Goal: Information Seeking & Learning: Learn about a topic

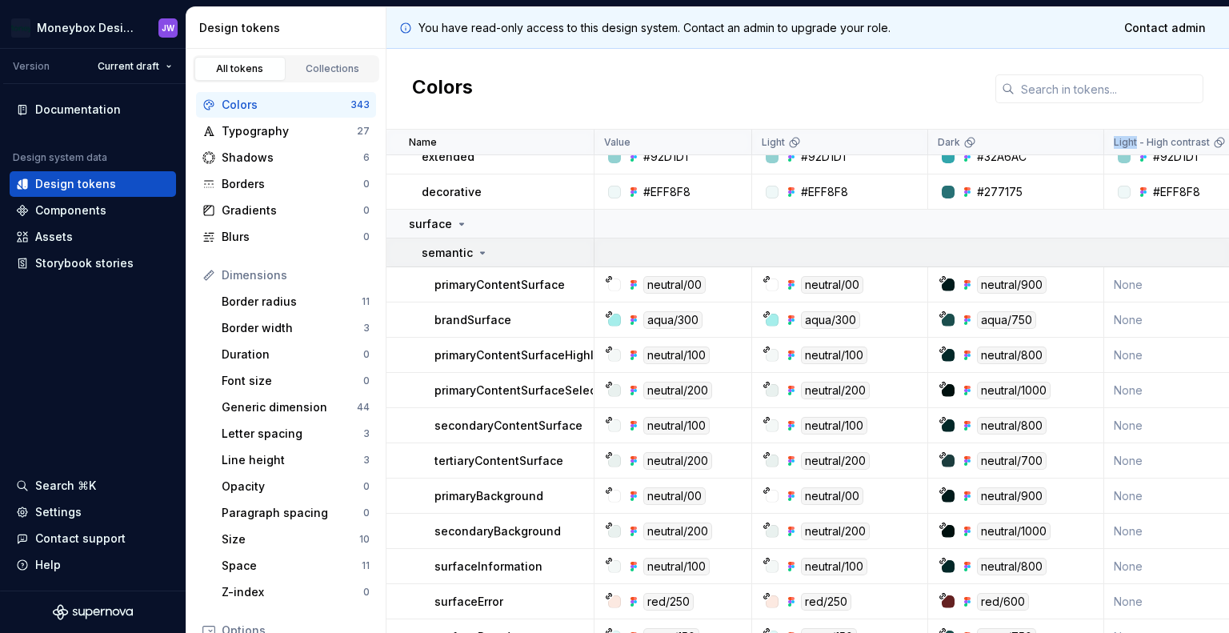
scroll to position [373, 0]
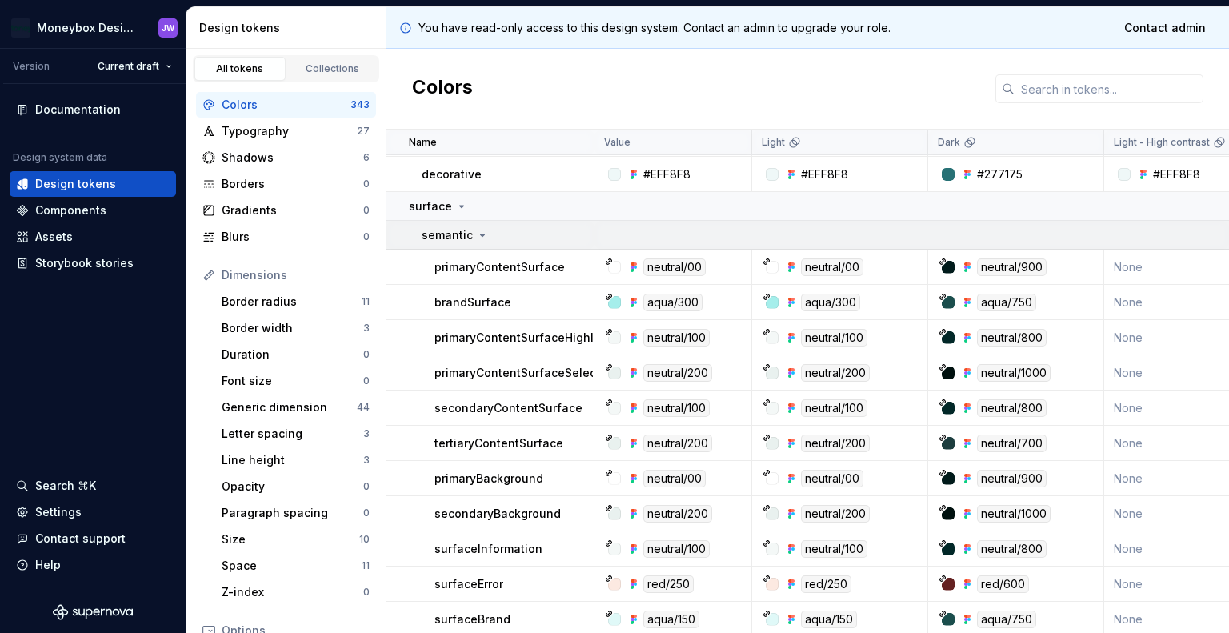
click at [480, 235] on icon at bounding box center [482, 235] width 13 height 13
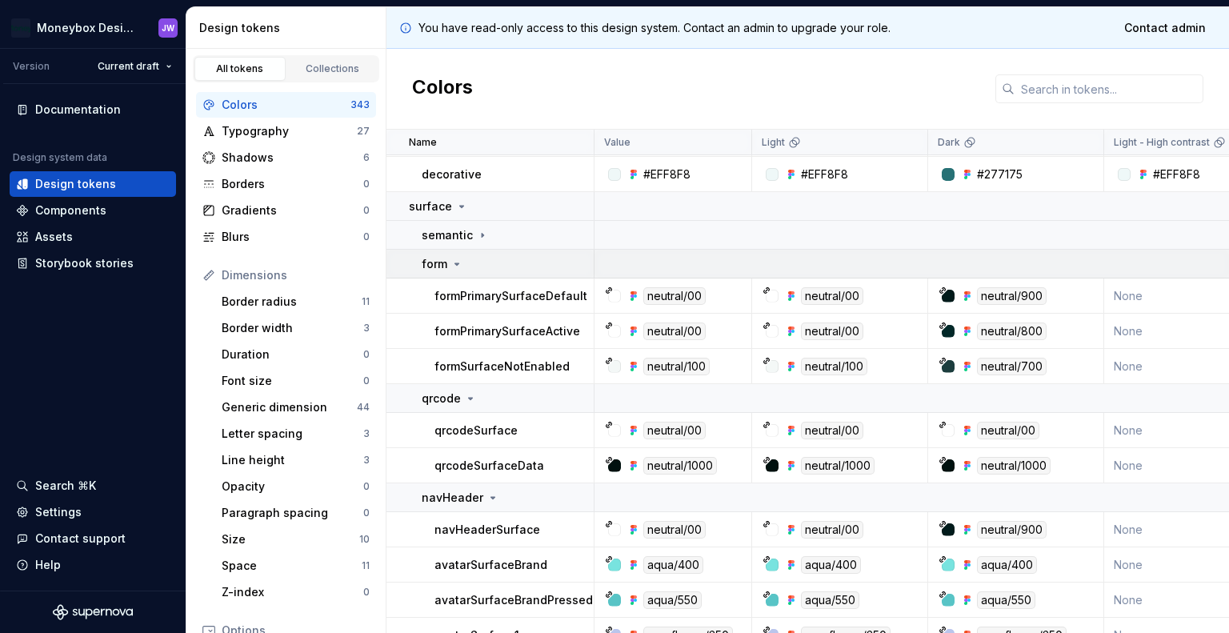
click at [460, 258] on icon at bounding box center [456, 264] width 13 height 13
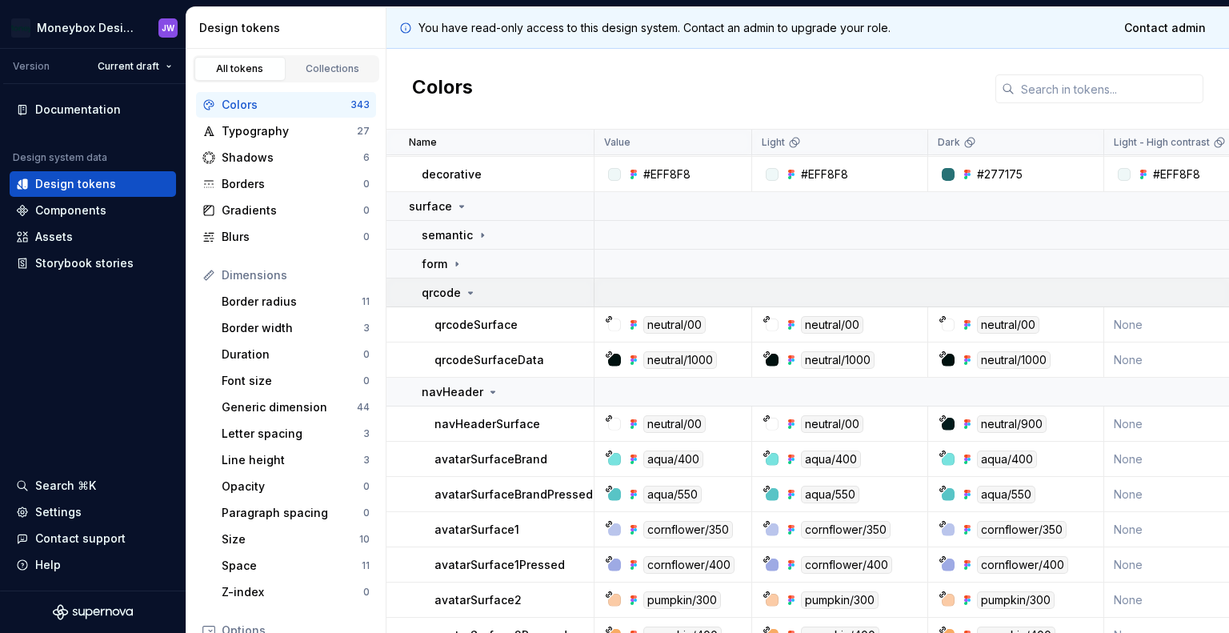
click at [467, 285] on div "qrcode" at bounding box center [449, 293] width 55 height 16
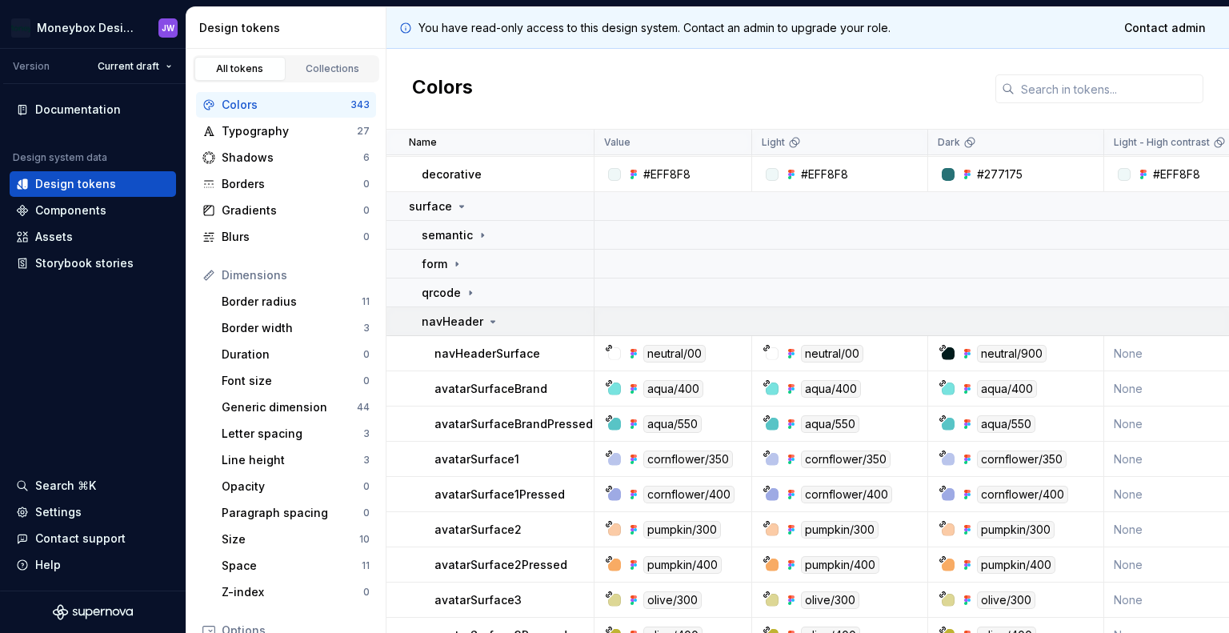
click at [492, 319] on icon at bounding box center [493, 321] width 13 height 13
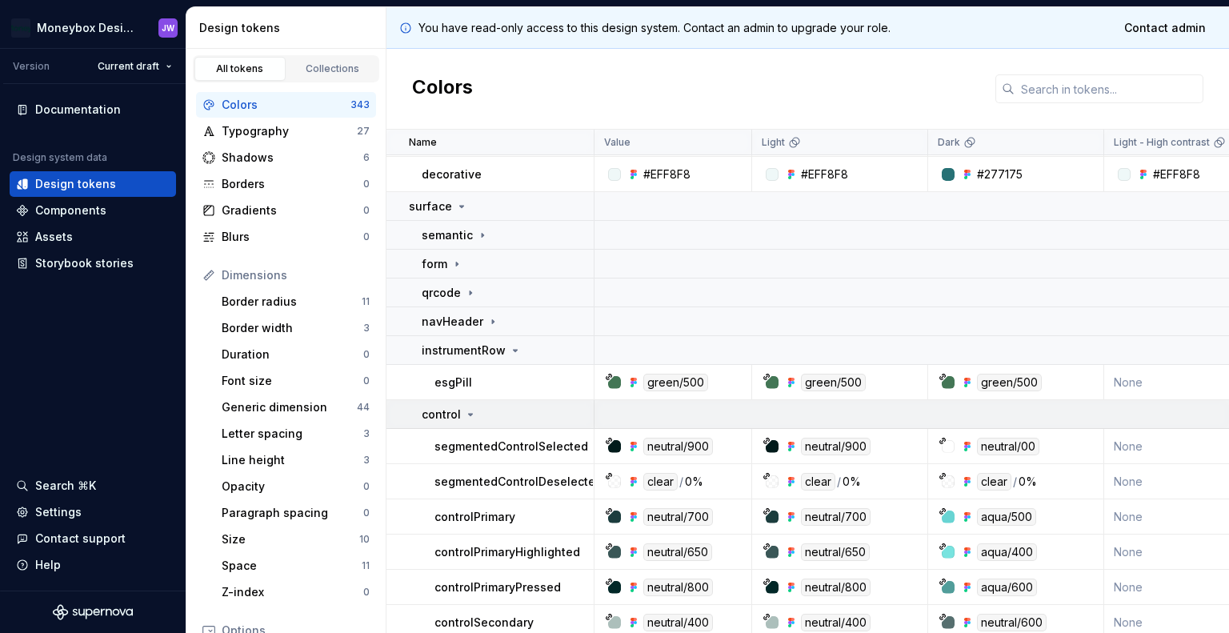
click at [469, 414] on icon at bounding box center [471, 415] width 4 height 2
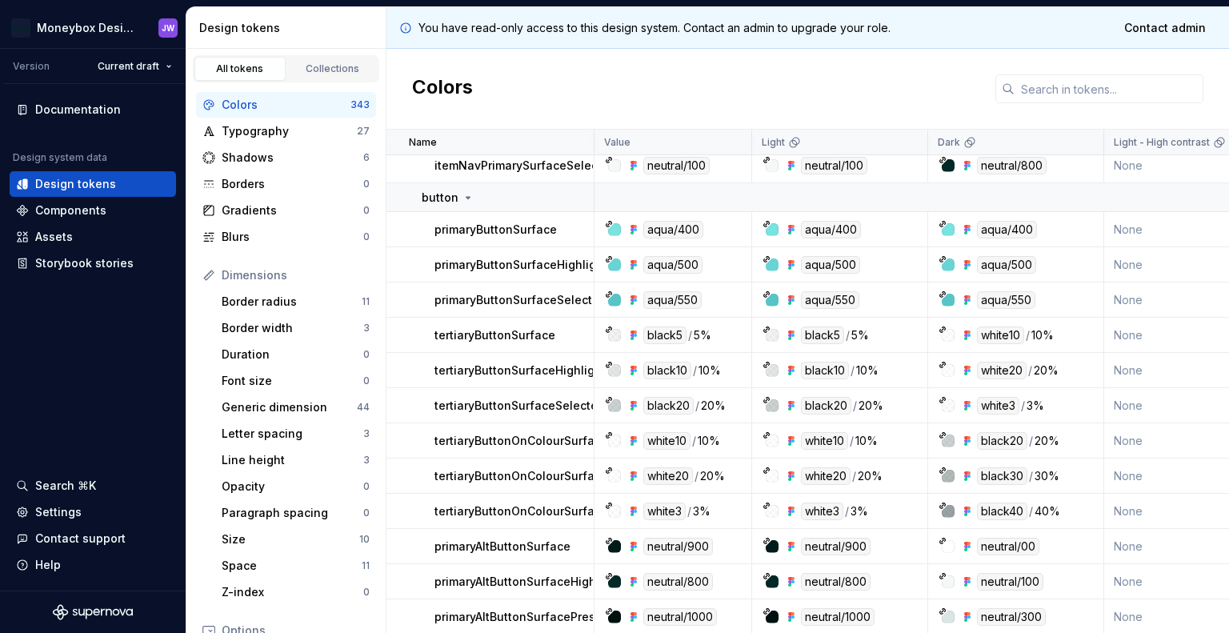
scroll to position [0, 0]
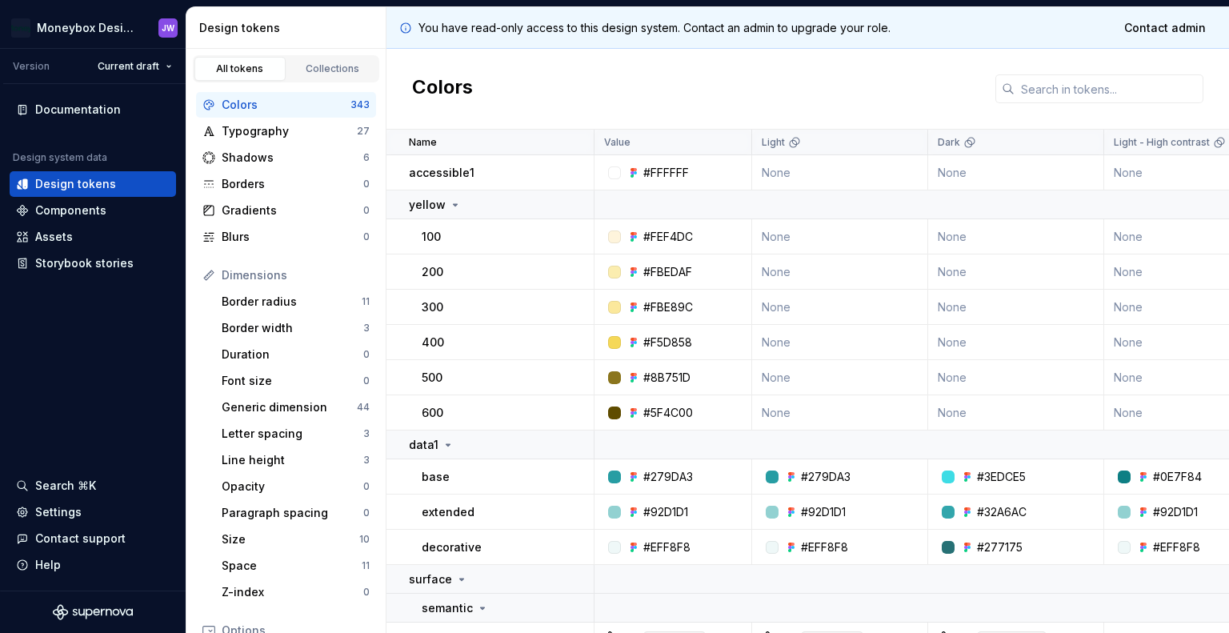
click at [634, 89] on div "Colors" at bounding box center [807, 89] width 843 height 81
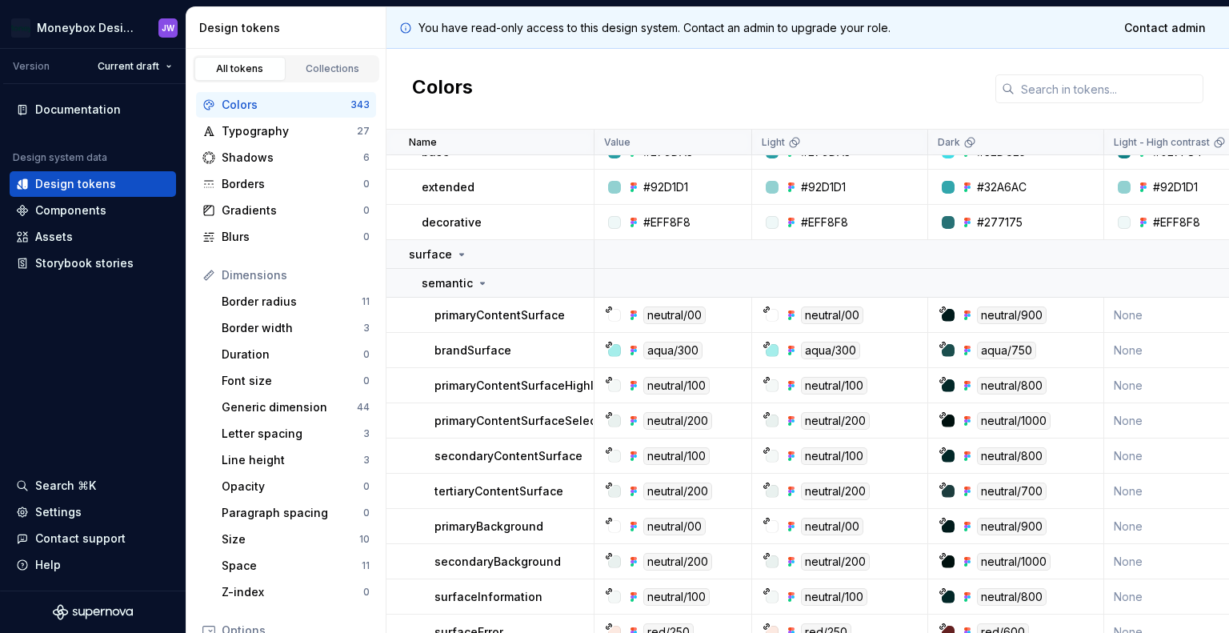
scroll to position [186, 0]
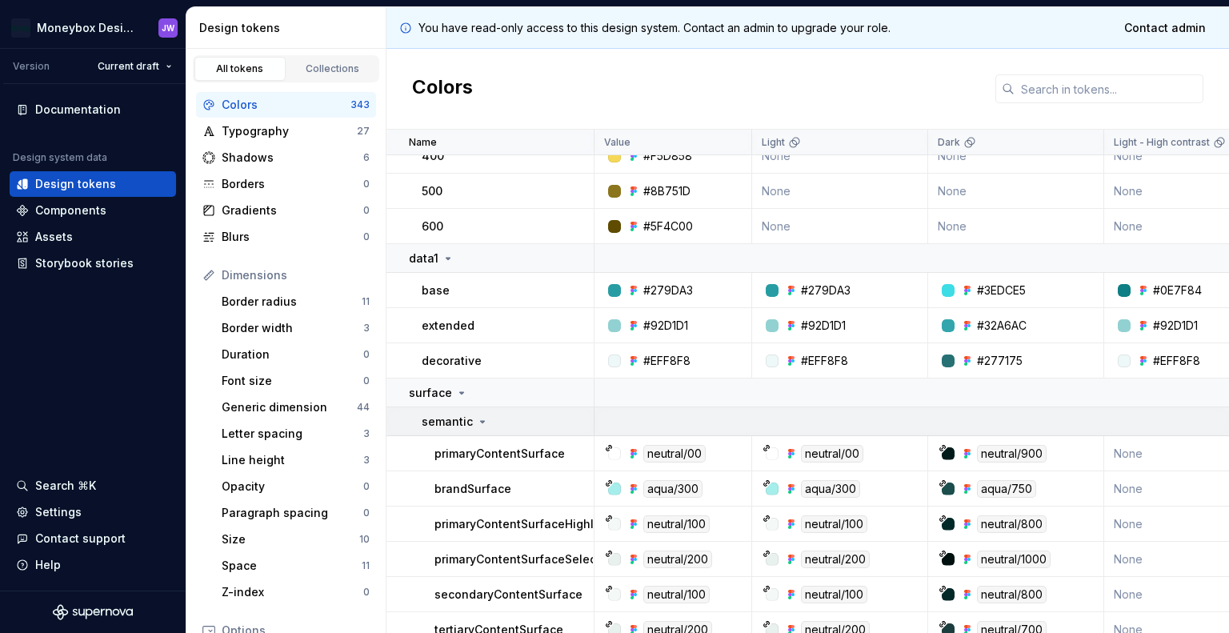
click at [476, 426] on icon at bounding box center [482, 421] width 13 height 13
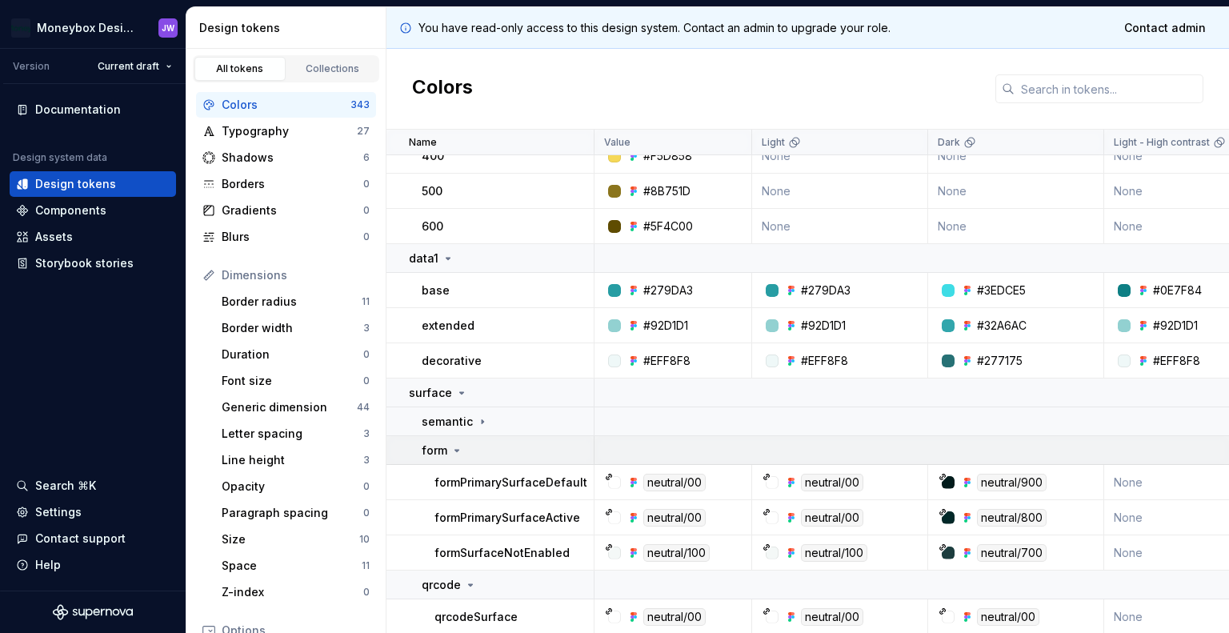
click at [466, 448] on div "form" at bounding box center [507, 450] width 171 height 16
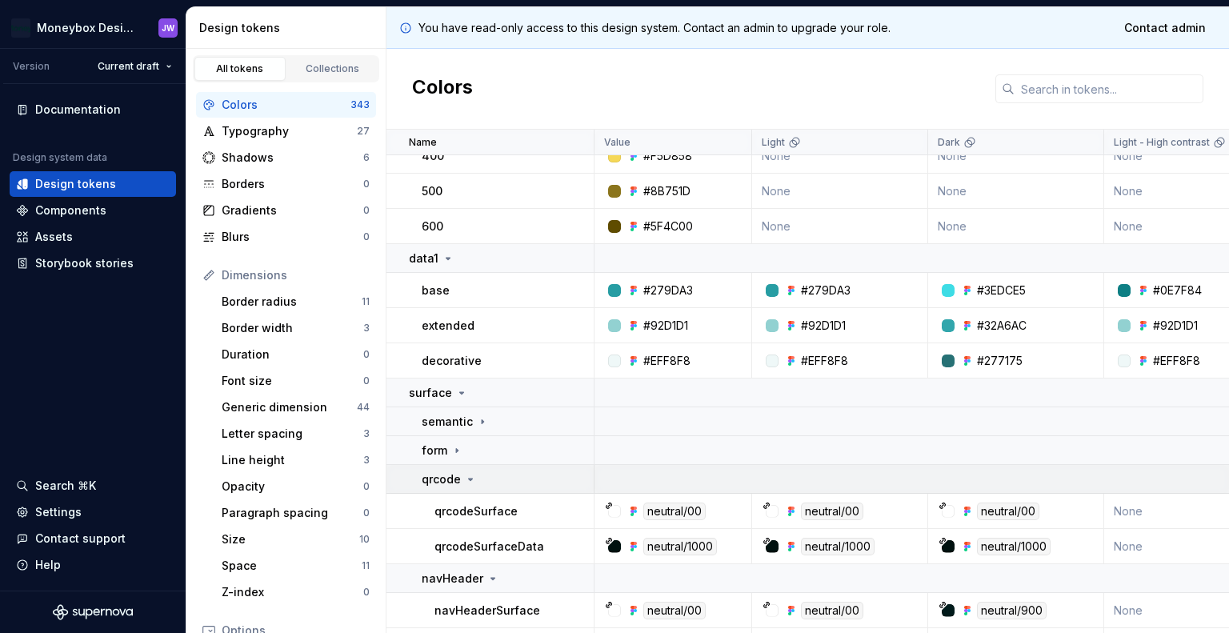
click at [465, 473] on icon at bounding box center [470, 479] width 13 height 13
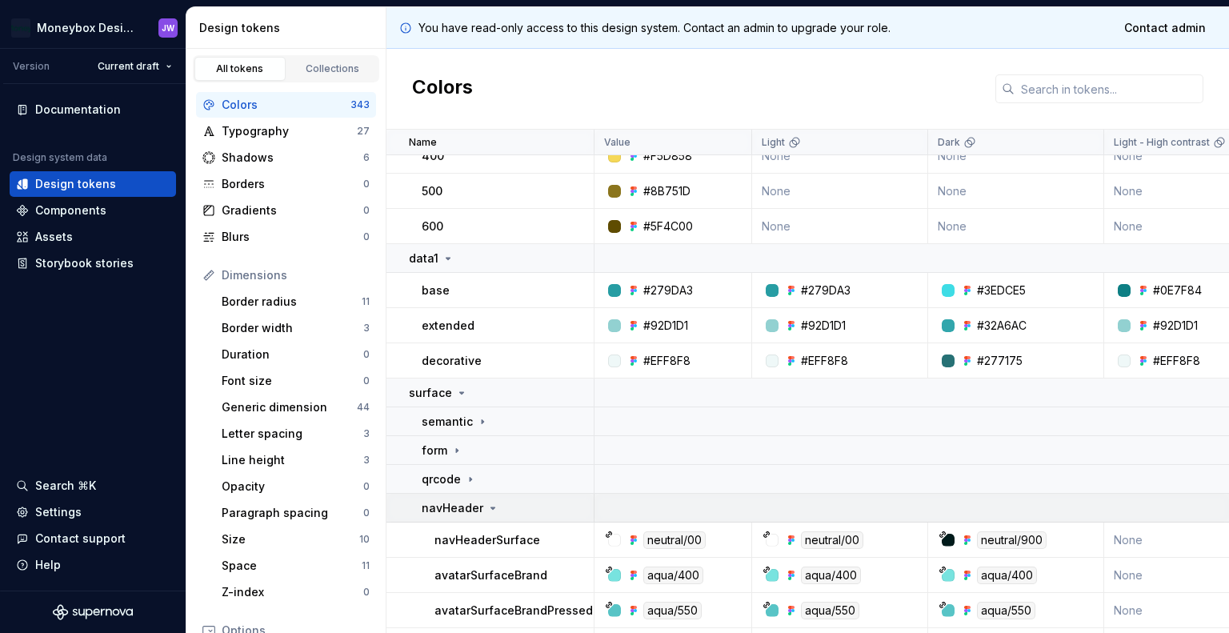
click at [487, 502] on icon at bounding box center [493, 508] width 13 height 13
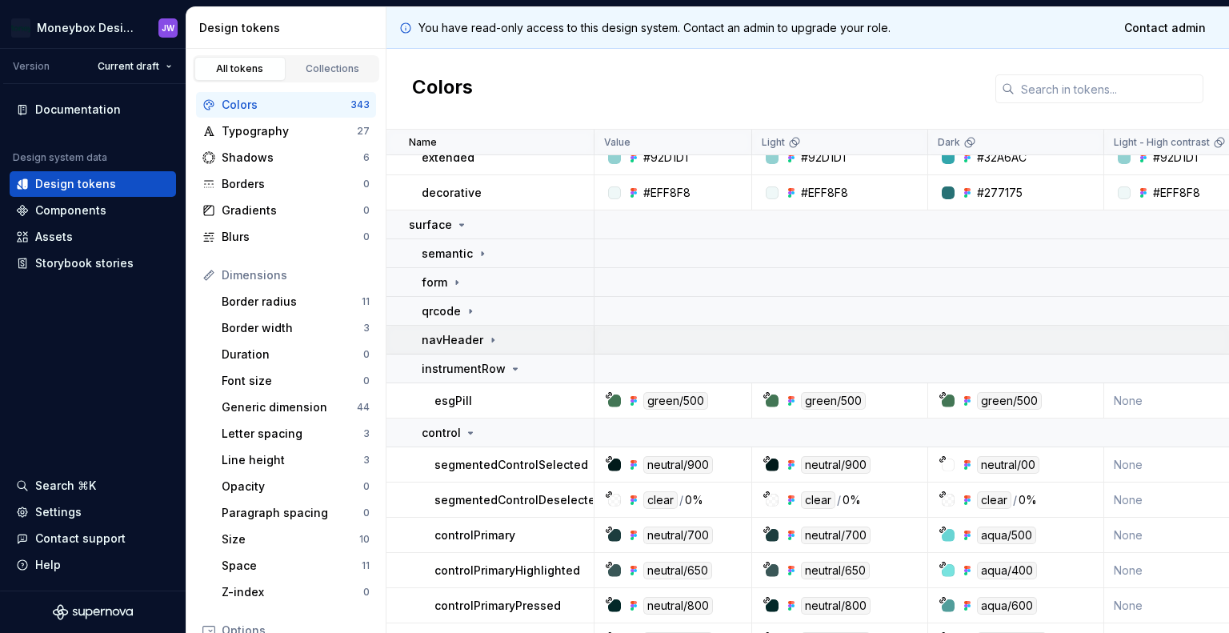
scroll to position [373, 0]
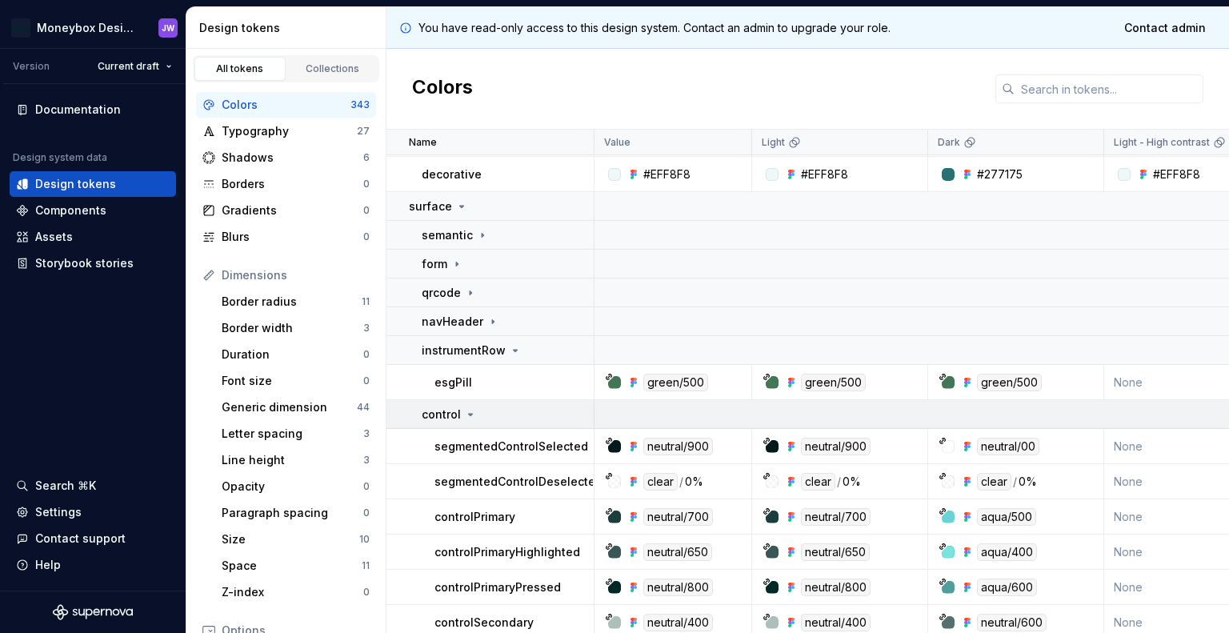
click at [465, 415] on icon at bounding box center [470, 414] width 13 height 13
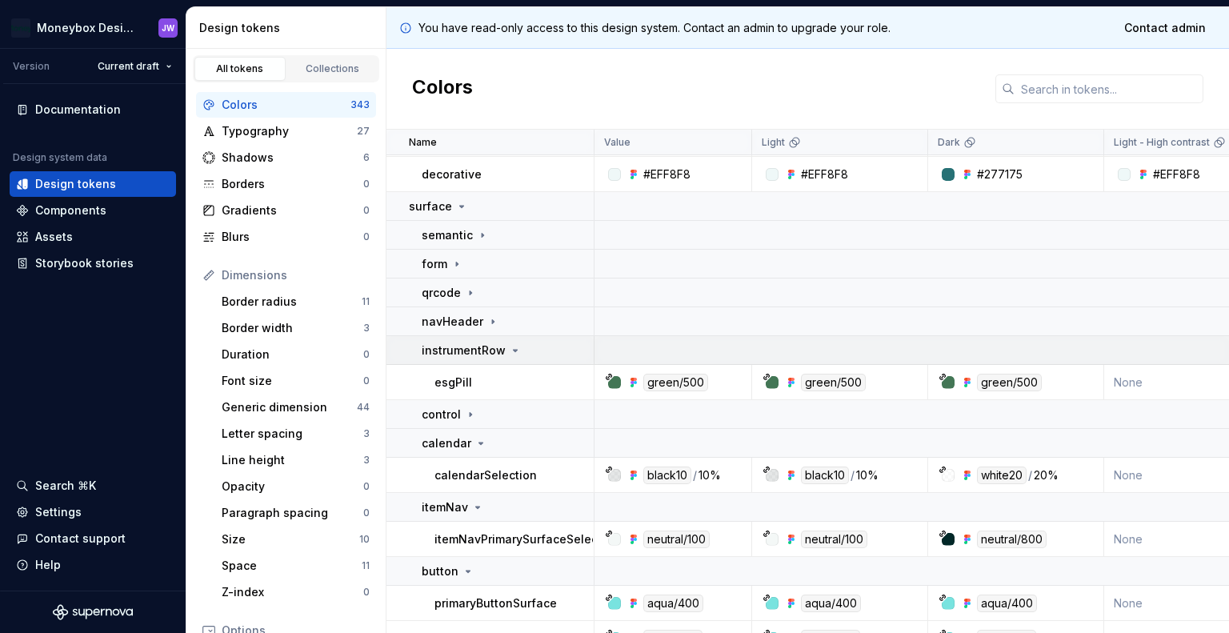
click at [502, 347] on p "instrumentRow" at bounding box center [464, 350] width 84 height 16
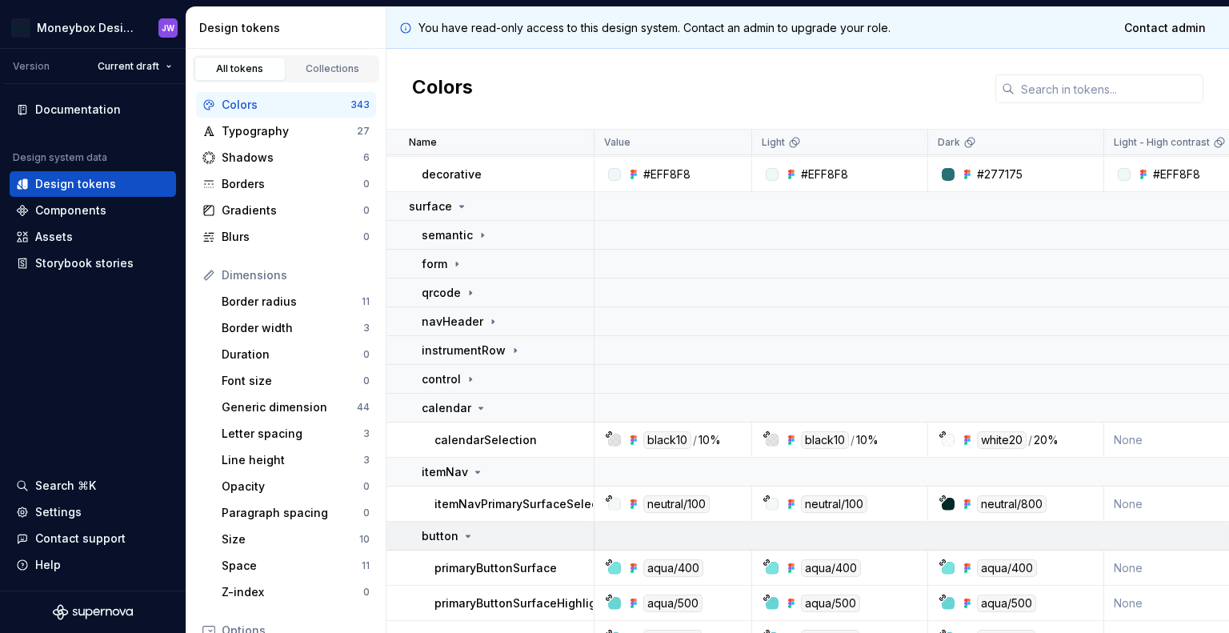
click at [469, 531] on icon at bounding box center [468, 536] width 13 height 13
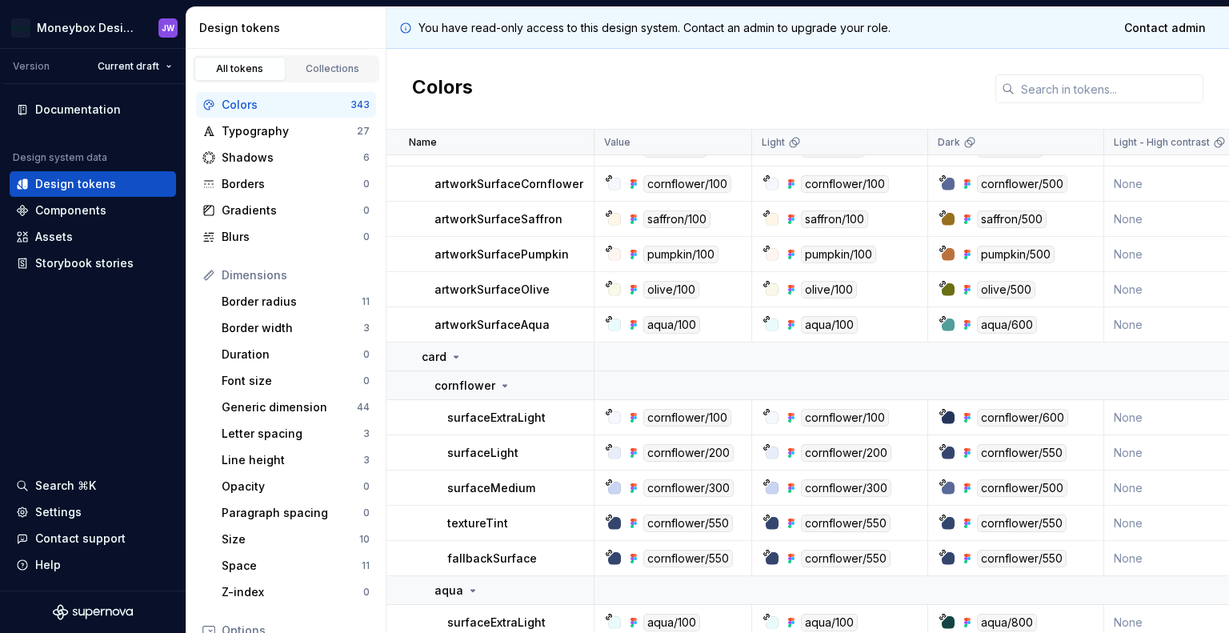
scroll to position [933, 0]
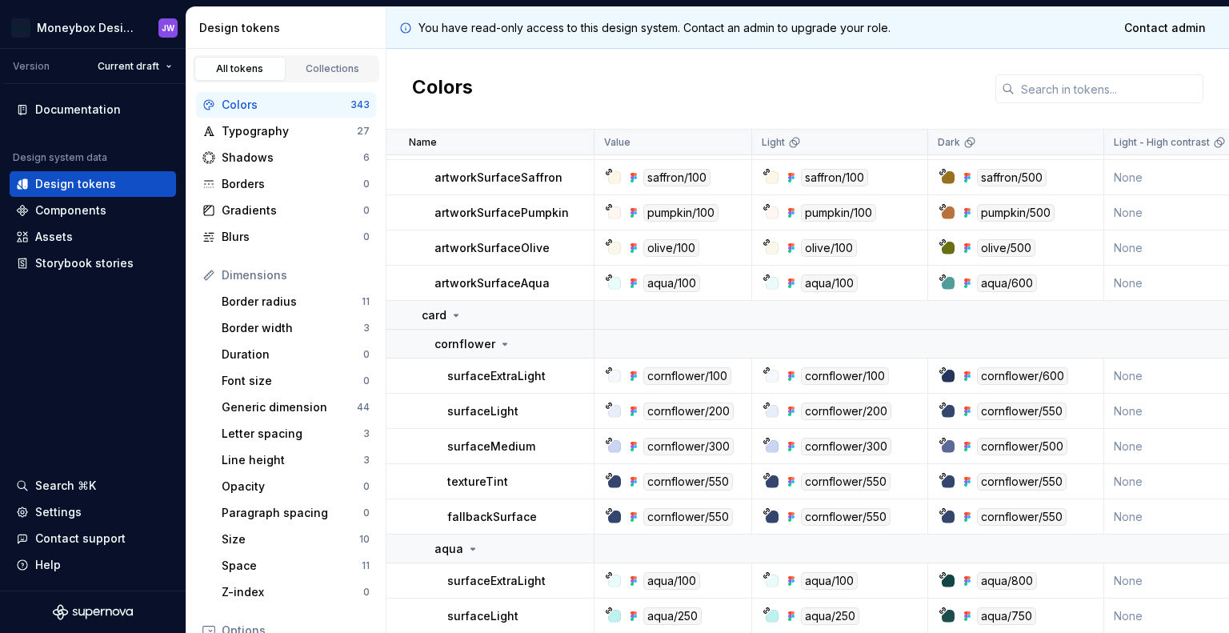
click at [490, 412] on p "surfaceLight" at bounding box center [482, 411] width 71 height 16
click at [503, 345] on icon at bounding box center [505, 344] width 13 height 13
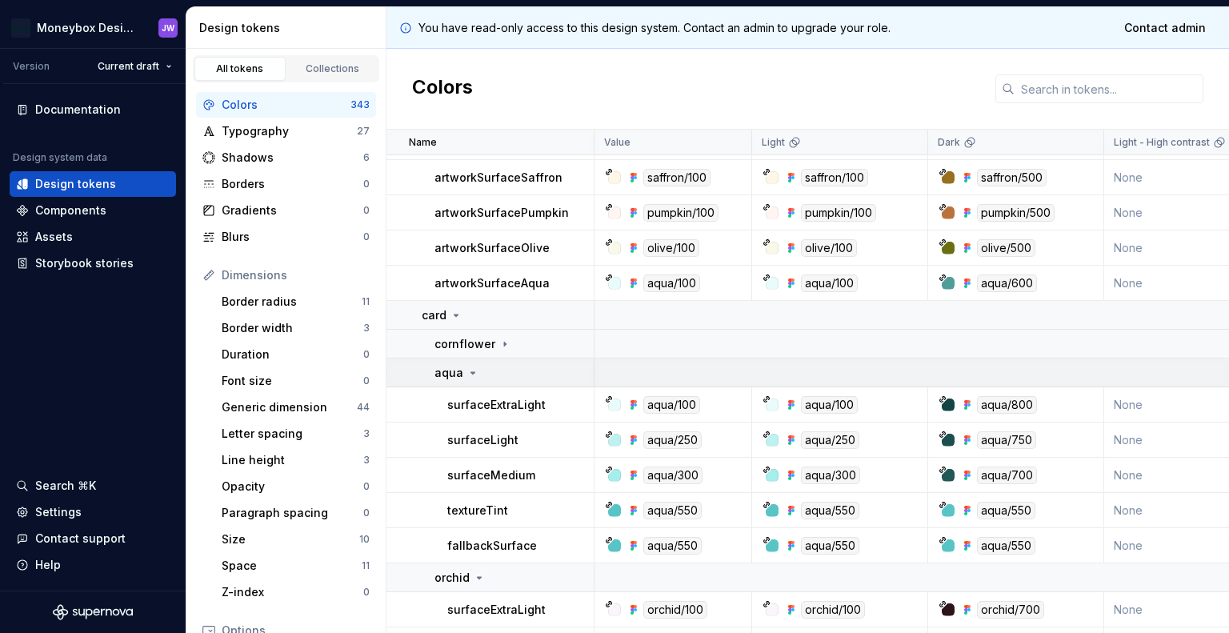
click at [475, 372] on icon at bounding box center [473, 372] width 13 height 13
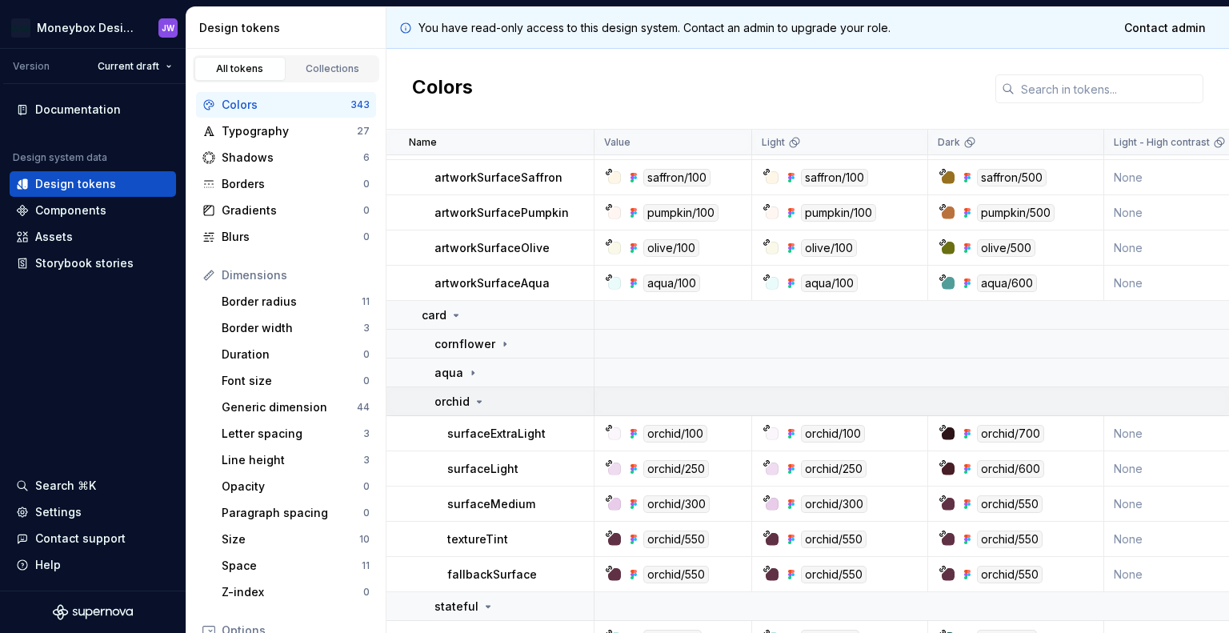
click at [473, 396] on icon at bounding box center [479, 401] width 13 height 13
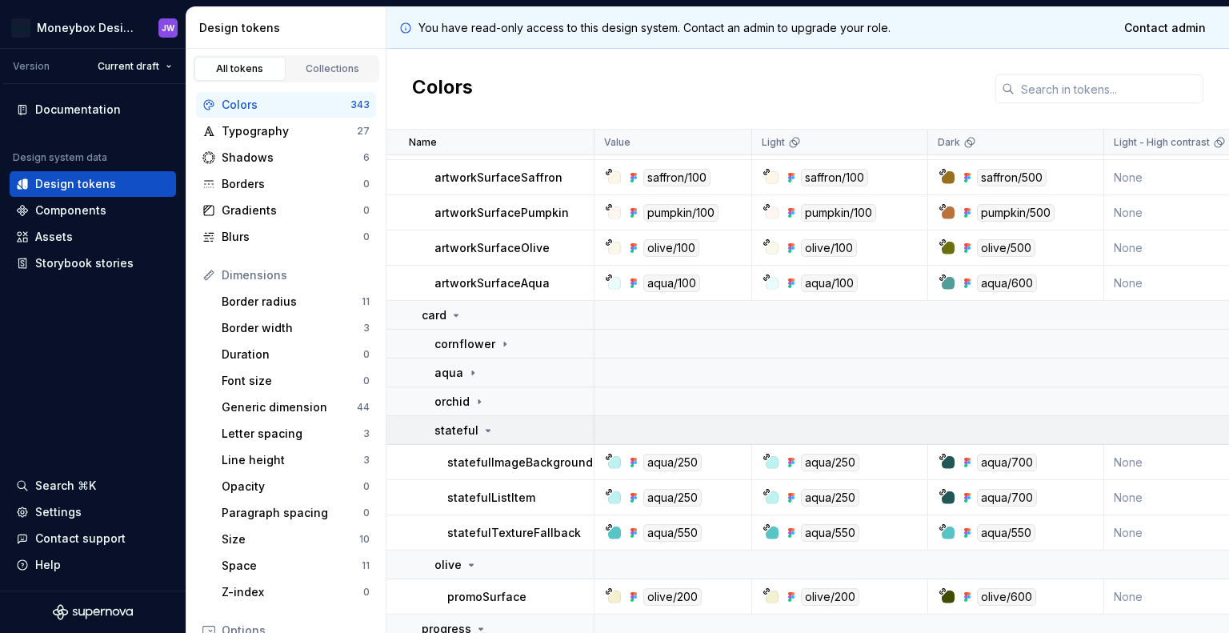
click at [482, 425] on icon at bounding box center [488, 430] width 13 height 13
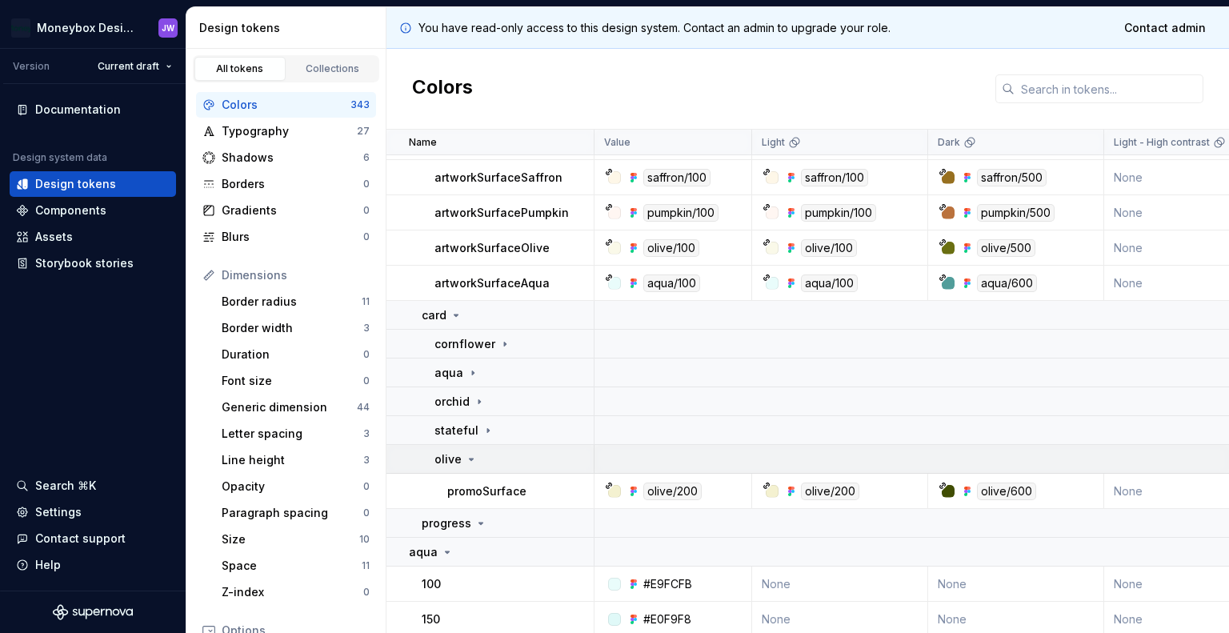
click at [474, 455] on icon at bounding box center [471, 459] width 13 height 13
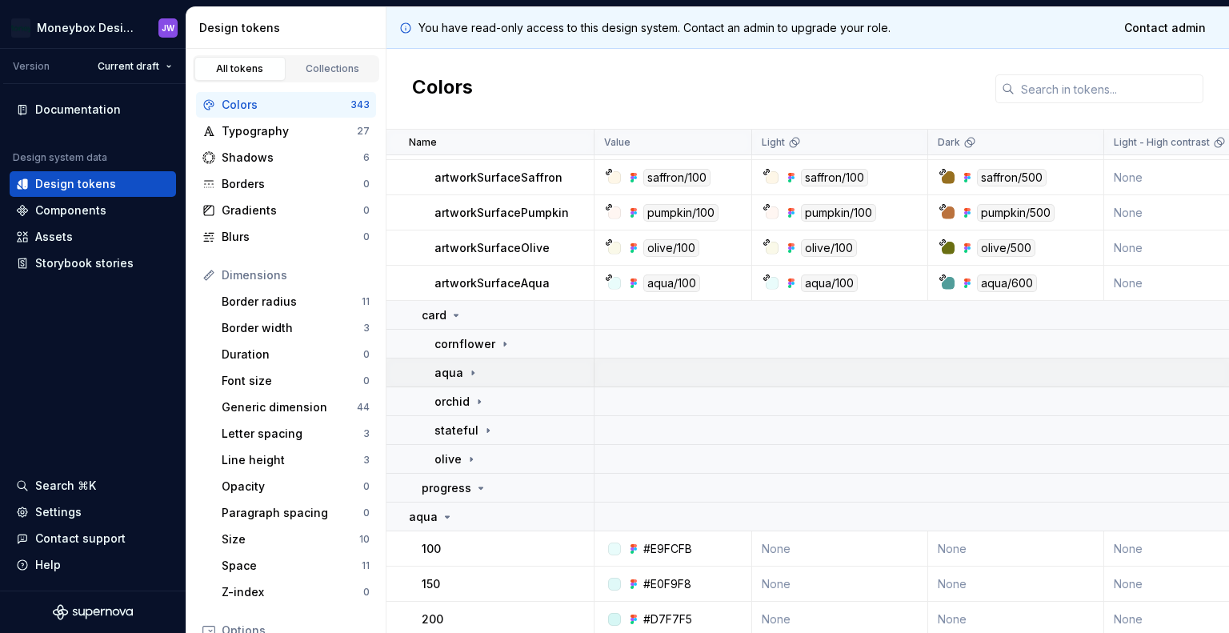
click at [472, 374] on icon at bounding box center [473, 372] width 2 height 4
